Goal: Task Accomplishment & Management: Complete application form

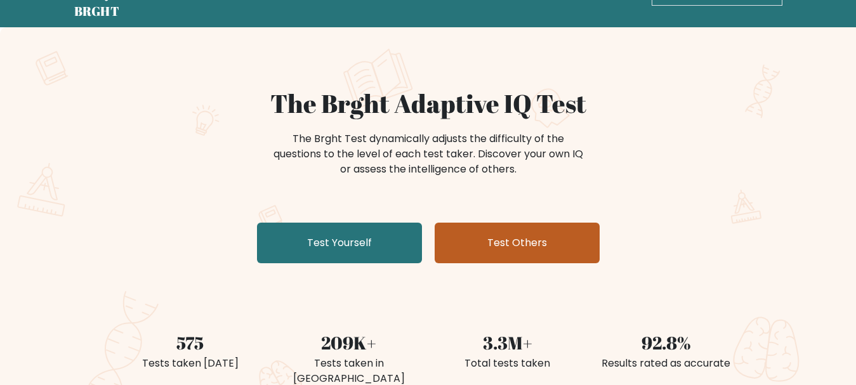
scroll to position [63, 0]
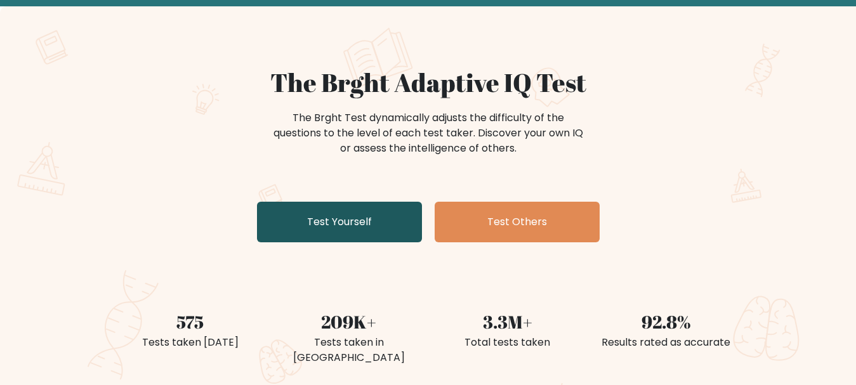
click at [367, 235] on link "Test Yourself" at bounding box center [339, 222] width 165 height 41
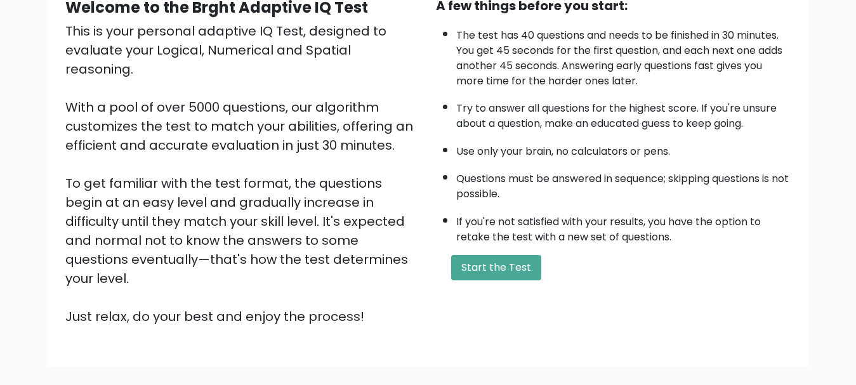
scroll to position [196, 0]
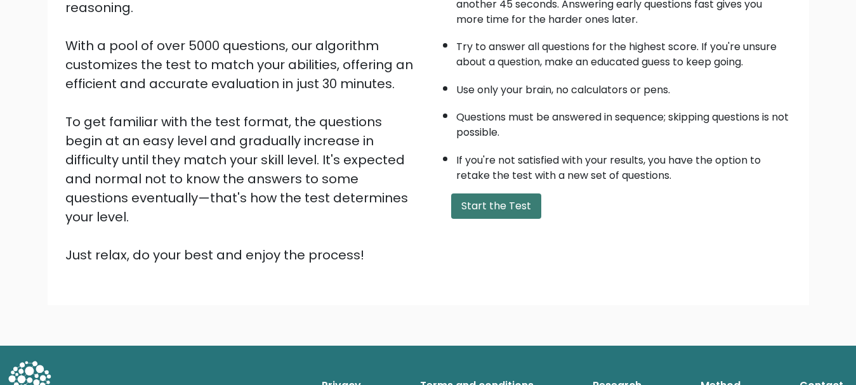
click at [492, 214] on button "Start the Test" at bounding box center [496, 205] width 90 height 25
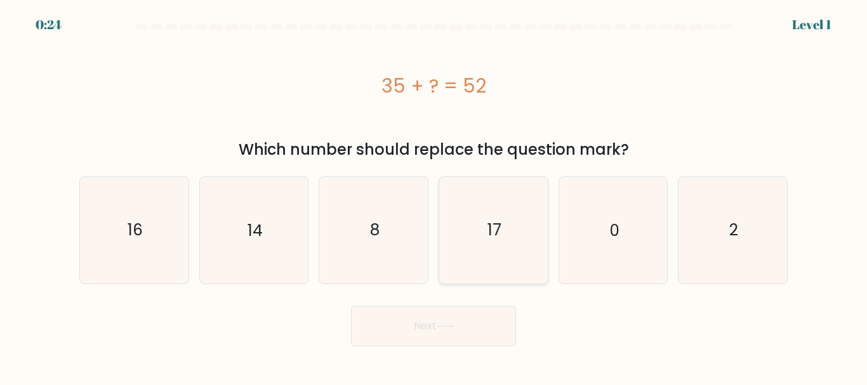
click at [504, 246] on icon "17" at bounding box center [493, 230] width 106 height 106
click at [434, 196] on input "d. 17" at bounding box center [433, 194] width 1 height 3
radio input "true"
click at [461, 322] on button "Next" at bounding box center [433, 326] width 165 height 41
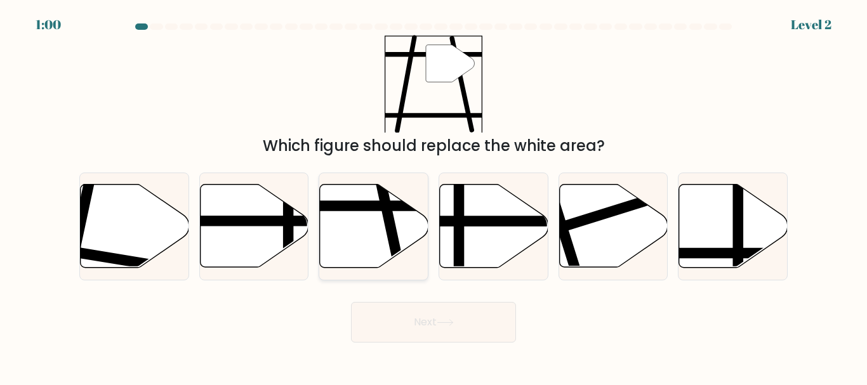
drag, startPoint x: 384, startPoint y: 207, endPoint x: 379, endPoint y: 196, distance: 11.7
click at [379, 196] on line at bounding box center [400, 272] width 44 height 204
click at [433, 196] on input "c." at bounding box center [433, 194] width 1 height 3
radio input "true"
click at [457, 318] on button "Next" at bounding box center [433, 322] width 165 height 41
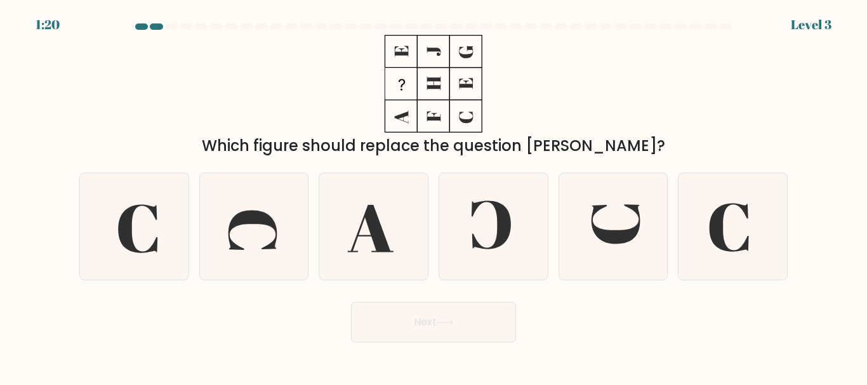
drag, startPoint x: 336, startPoint y: 37, endPoint x: 464, endPoint y: 90, distance: 138.8
click at [464, 90] on div "Which figure should replace the question [PERSON_NAME]?" at bounding box center [433, 96] width 723 height 122
click at [614, 238] on icon at bounding box center [615, 223] width 48 height 39
click at [434, 196] on input "e." at bounding box center [433, 194] width 1 height 3
radio input "true"
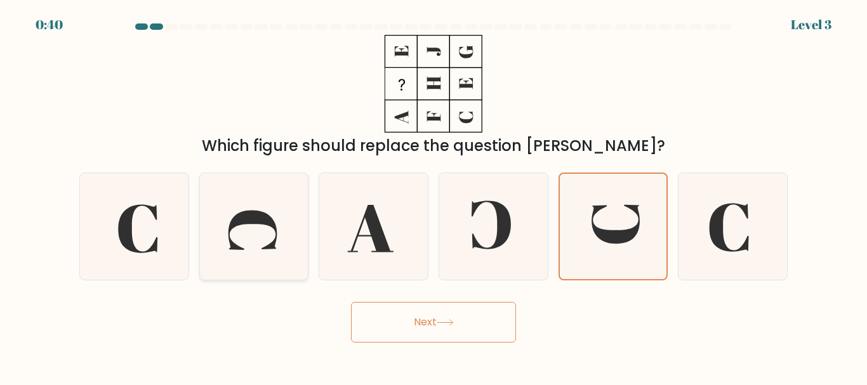
click at [246, 236] on icon at bounding box center [253, 226] width 106 height 106
click at [433, 196] on input "b." at bounding box center [433, 194] width 1 height 3
radio input "true"
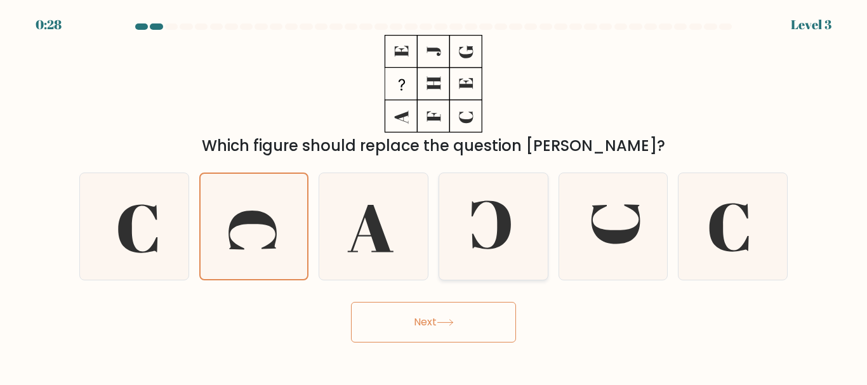
click at [517, 239] on icon at bounding box center [493, 226] width 106 height 106
click at [434, 196] on input "d." at bounding box center [433, 194] width 1 height 3
radio input "true"
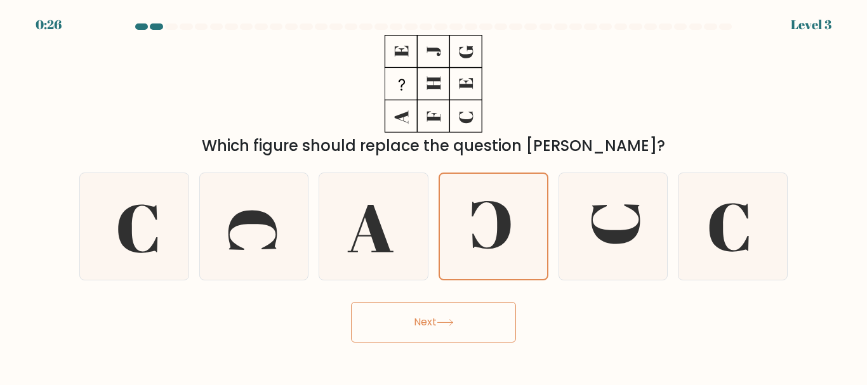
click at [452, 320] on icon at bounding box center [444, 322] width 17 height 7
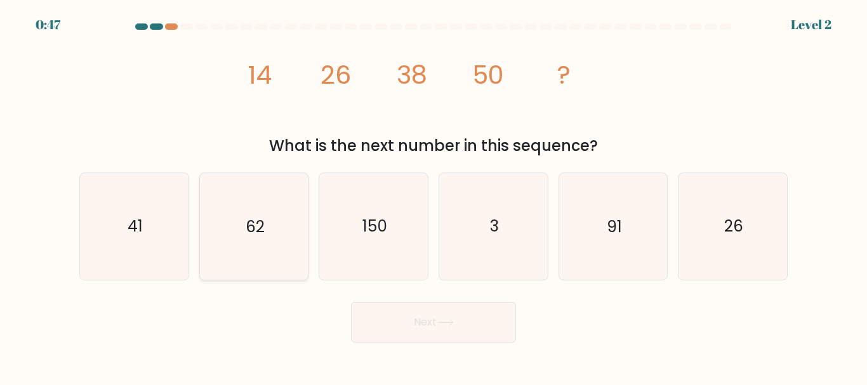
click at [286, 219] on icon "62" at bounding box center [253, 226] width 106 height 106
click at [433, 196] on input "b. 62" at bounding box center [433, 194] width 1 height 3
radio input "true"
click at [470, 339] on button "Next" at bounding box center [433, 322] width 165 height 41
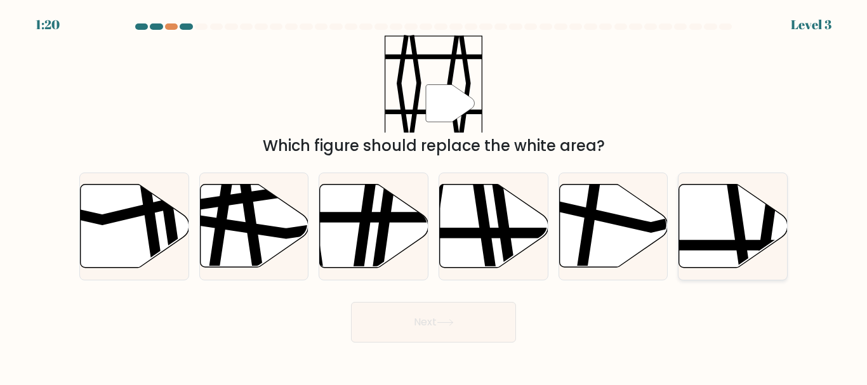
click at [726, 229] on icon at bounding box center [733, 226] width 108 height 83
click at [434, 196] on input "f." at bounding box center [433, 194] width 1 height 3
radio input "true"
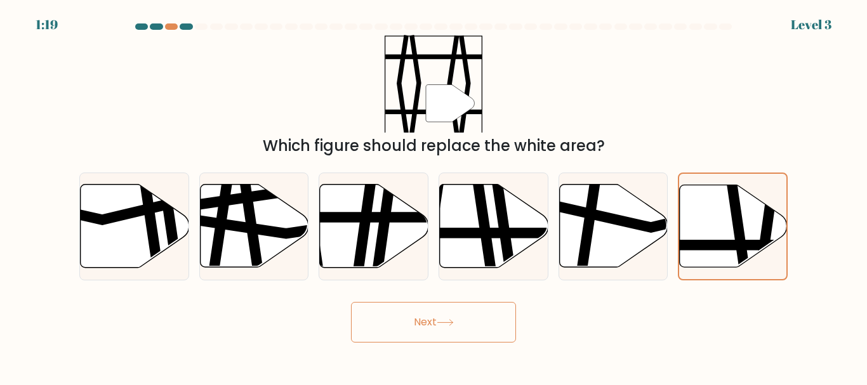
click at [456, 315] on button "Next" at bounding box center [433, 322] width 165 height 41
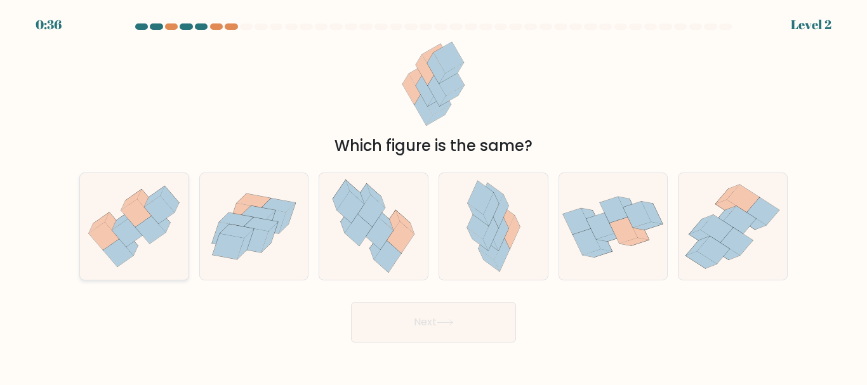
click at [126, 242] on icon at bounding box center [127, 233] width 30 height 28
click at [433, 196] on input "a." at bounding box center [433, 194] width 1 height 3
radio input "true"
click at [444, 333] on button "Next" at bounding box center [433, 322] width 165 height 41
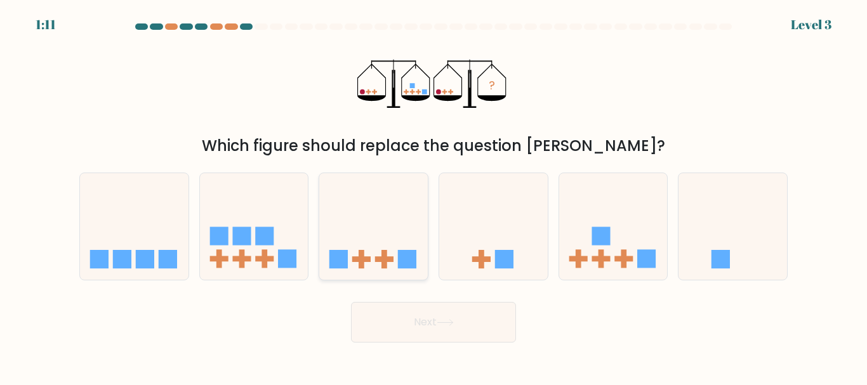
click at [379, 239] on icon at bounding box center [373, 225] width 108 height 89
click at [433, 196] on input "c." at bounding box center [433, 194] width 1 height 3
radio input "true"
click at [599, 249] on icon at bounding box center [613, 225] width 108 height 89
click at [434, 196] on input "e." at bounding box center [433, 194] width 1 height 3
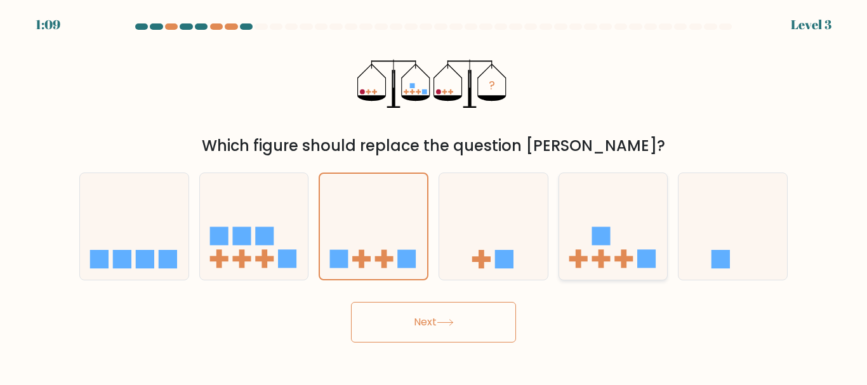
radio input "true"
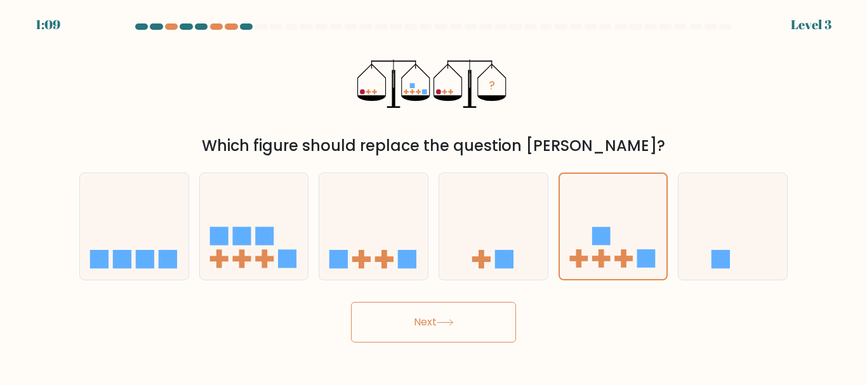
click at [417, 315] on button "Next" at bounding box center [433, 322] width 165 height 41
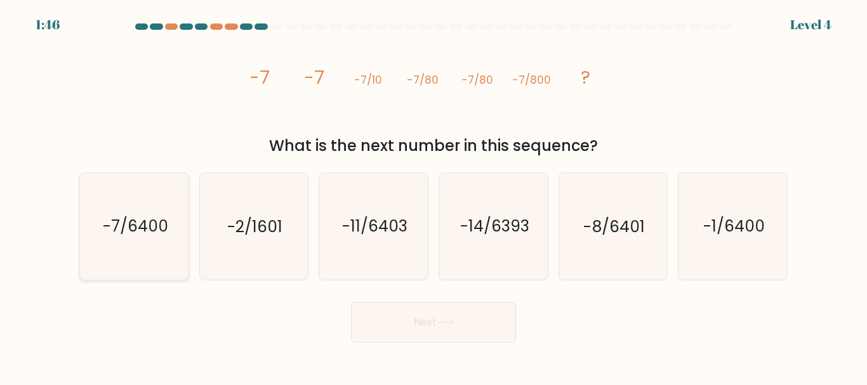
click at [161, 245] on icon "-7/6400" at bounding box center [134, 226] width 106 height 106
click at [433, 196] on input "a. -7/6400" at bounding box center [433, 194] width 1 height 3
radio input "true"
click at [428, 328] on button "Next" at bounding box center [433, 322] width 165 height 41
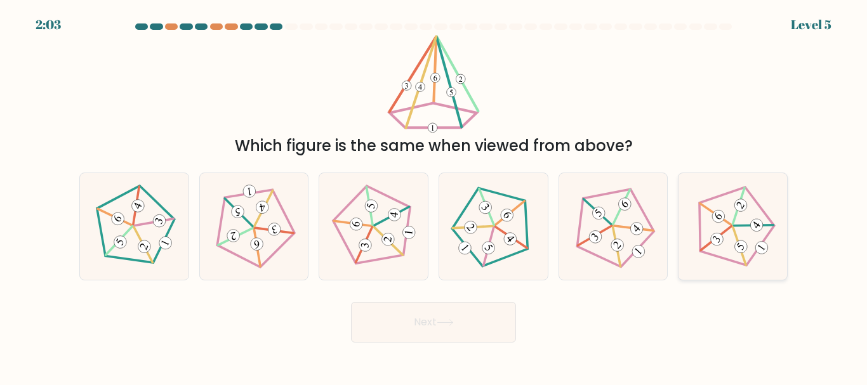
click at [755, 263] on icon at bounding box center [732, 226] width 85 height 85
click at [434, 196] on input "f." at bounding box center [433, 194] width 1 height 3
radio input "true"
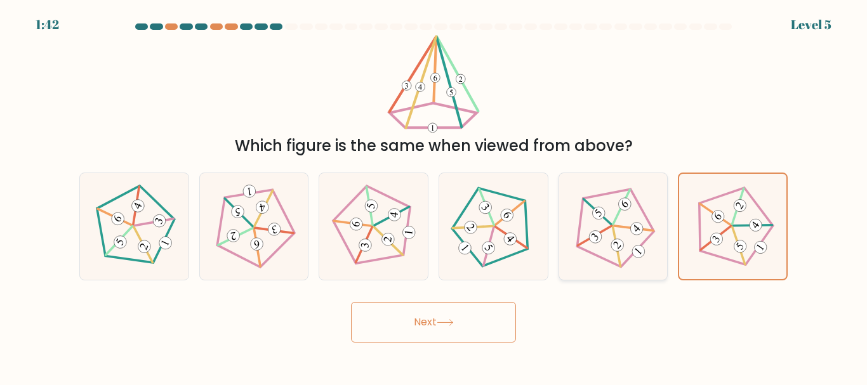
click at [613, 249] on 752 at bounding box center [617, 246] width 18 height 18
click at [434, 196] on input "e." at bounding box center [433, 194] width 1 height 3
radio input "true"
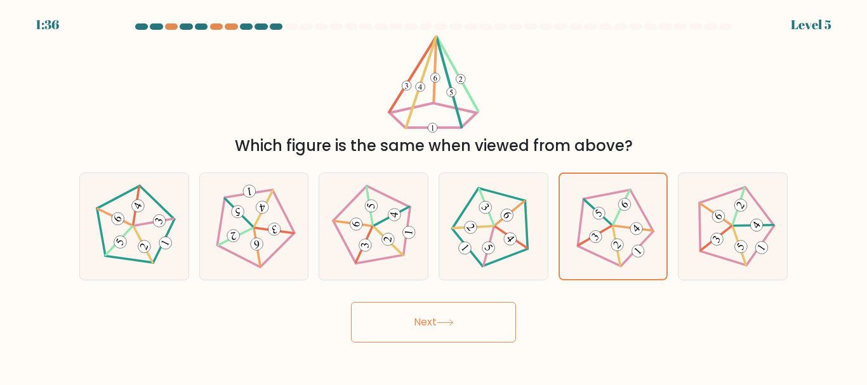
click at [418, 313] on button "Next" at bounding box center [433, 322] width 165 height 41
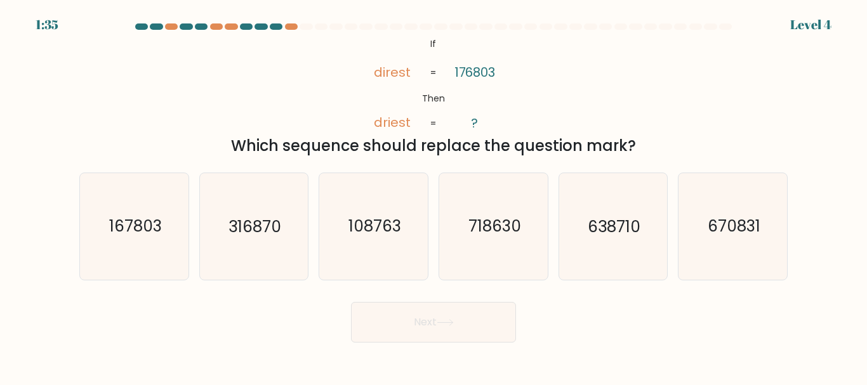
click at [429, 328] on button "Next" at bounding box center [433, 322] width 165 height 41
click at [256, 332] on div "Next" at bounding box center [433, 319] width 723 height 47
drag, startPoint x: 659, startPoint y: 138, endPoint x: 419, endPoint y: 30, distance: 262.7
click at [419, 30] on form "If ?" at bounding box center [433, 182] width 867 height 319
copy form "@import url('[URL][DOMAIN_NAME]); If Then direst driest 176803 ? = = Which sequ…"
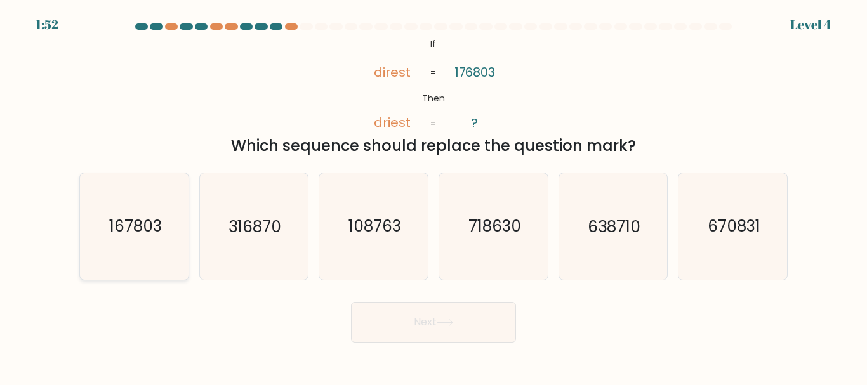
click at [148, 244] on icon "167803" at bounding box center [134, 226] width 106 height 106
click at [433, 196] on input "a. 167803" at bounding box center [433, 194] width 1 height 3
radio input "true"
click at [460, 323] on button "Next" at bounding box center [433, 322] width 165 height 41
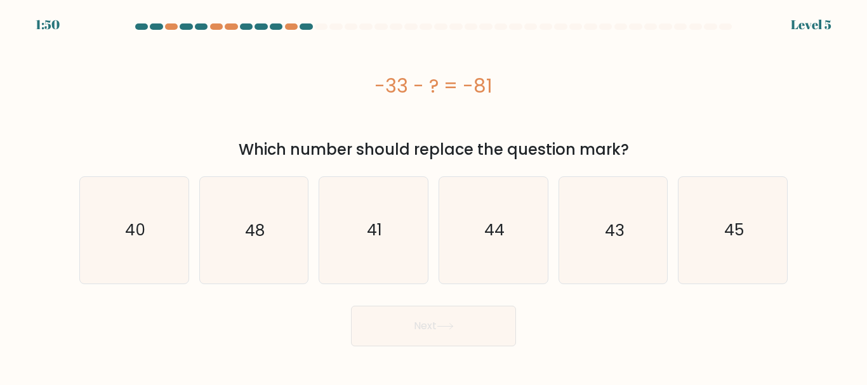
click at [438, 320] on button "Next" at bounding box center [433, 326] width 165 height 41
click at [275, 218] on icon "48" at bounding box center [253, 230] width 106 height 106
click at [433, 196] on input "b. 48" at bounding box center [433, 194] width 1 height 3
radio input "true"
click at [478, 331] on button "Next" at bounding box center [433, 326] width 165 height 41
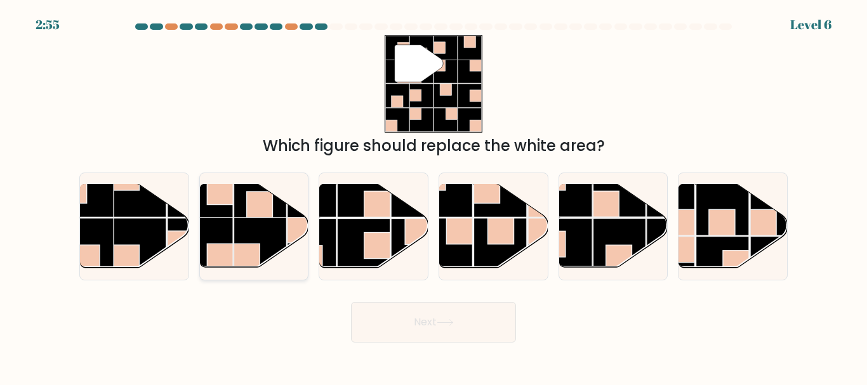
click at [263, 219] on rect at bounding box center [259, 244] width 53 height 53
click at [433, 196] on input "b." at bounding box center [433, 194] width 1 height 3
radio input "true"
click at [435, 331] on button "Next" at bounding box center [433, 322] width 165 height 41
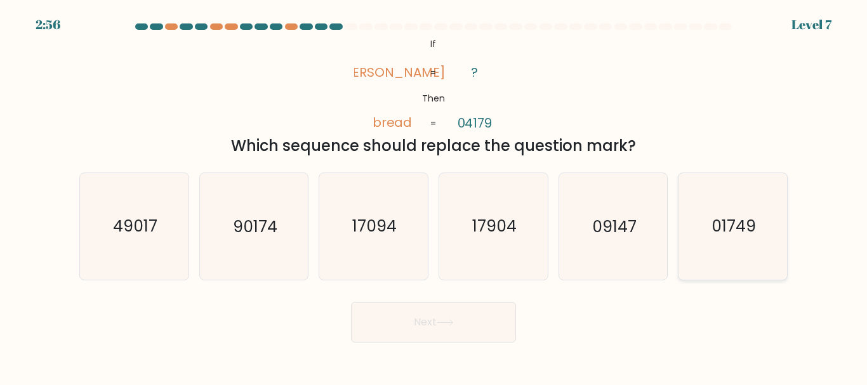
click at [719, 224] on text "01749" at bounding box center [733, 227] width 44 height 22
click at [434, 196] on input "f. 01749" at bounding box center [433, 194] width 1 height 3
radio input "true"
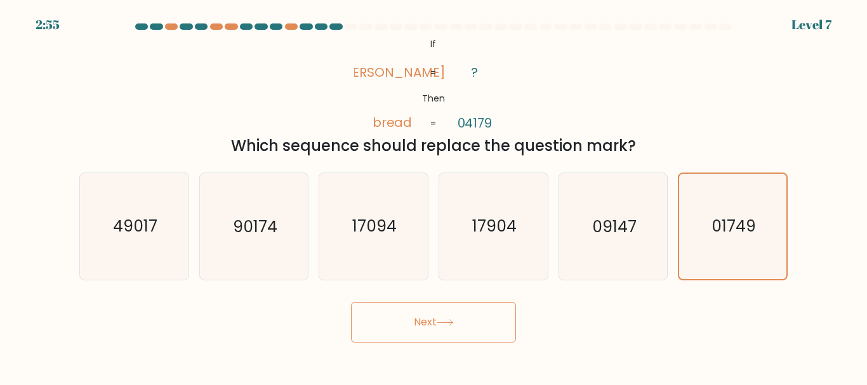
click at [424, 305] on button "Next" at bounding box center [433, 322] width 165 height 41
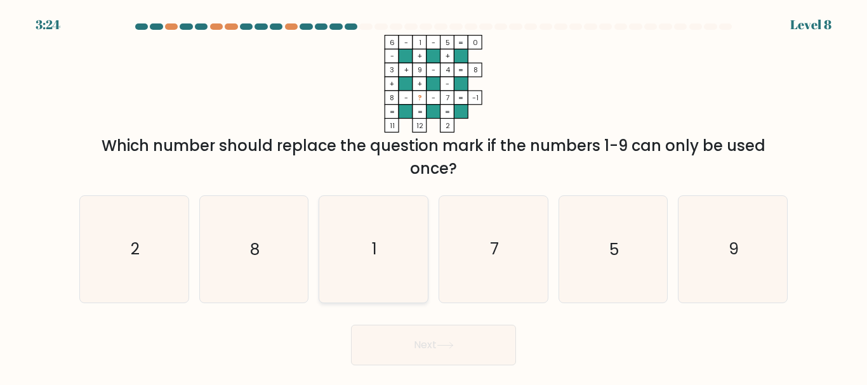
click at [360, 245] on icon "1" at bounding box center [373, 249] width 106 height 106
click at [433, 196] on input "c. 1" at bounding box center [433, 194] width 1 height 3
radio input "true"
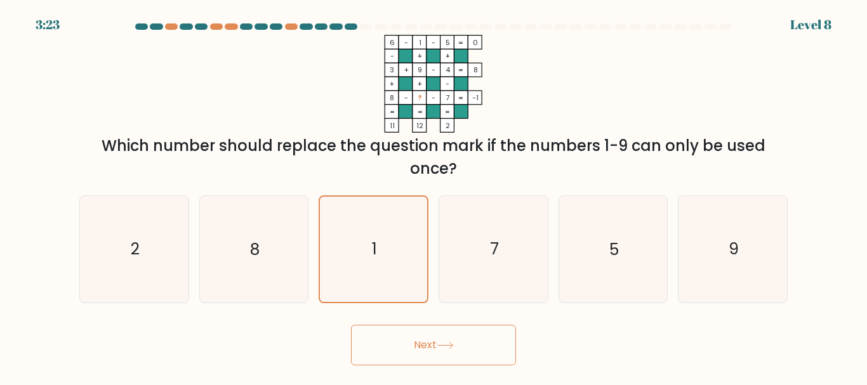
click at [412, 341] on button "Next" at bounding box center [433, 345] width 165 height 41
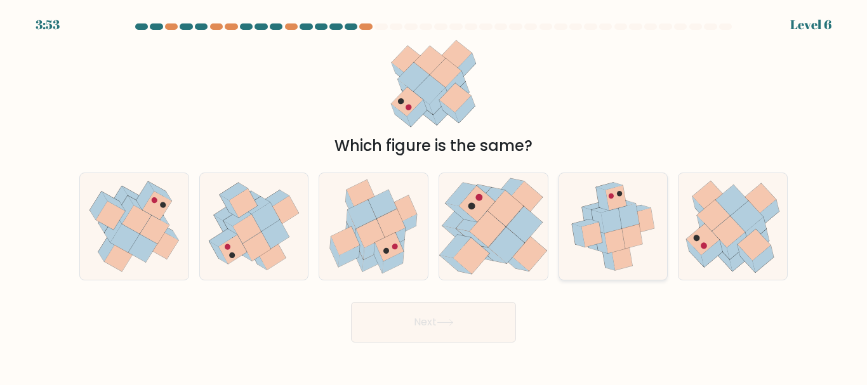
click at [617, 202] on icon at bounding box center [615, 198] width 20 height 25
click at [434, 196] on input "e." at bounding box center [433, 194] width 1 height 3
radio input "true"
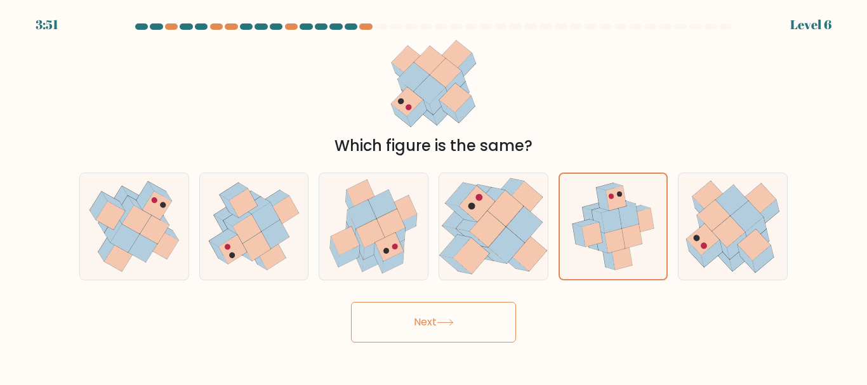
click at [464, 324] on button "Next" at bounding box center [433, 322] width 165 height 41
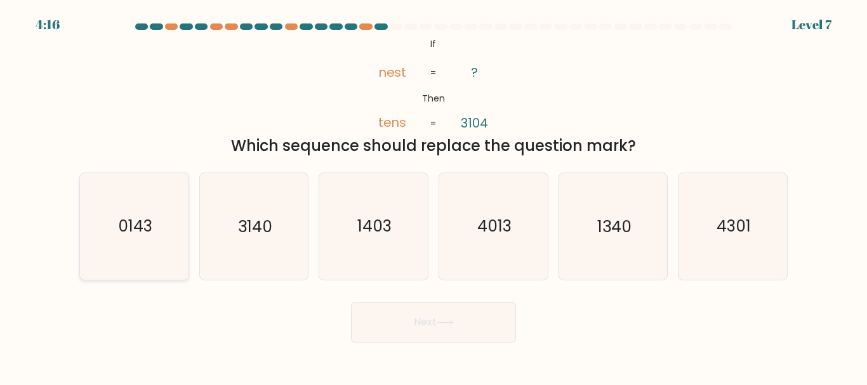
click at [141, 226] on text "0143" at bounding box center [135, 227] width 34 height 22
click at [433, 196] on input "a. 0143" at bounding box center [433, 194] width 1 height 3
radio input "true"
click at [442, 334] on button "Next" at bounding box center [433, 322] width 165 height 41
